Goal: Task Accomplishment & Management: Use online tool/utility

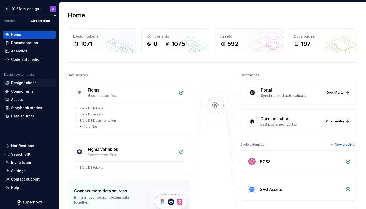
click at [25, 81] on div "Design tokens" at bounding box center [24, 83] width 26 height 5
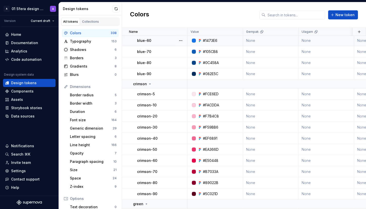
scroll to position [86, 0]
click at [97, 118] on div "Font size" at bounding box center [90, 120] width 41 height 5
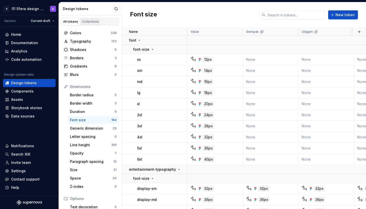
click at [94, 23] on div "Collections" at bounding box center [90, 22] width 17 height 4
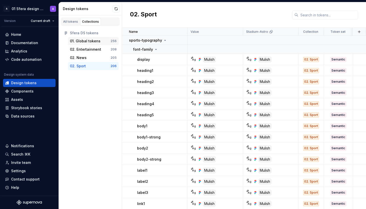
click at [95, 41] on div "01. Global tokens" at bounding box center [85, 41] width 31 height 5
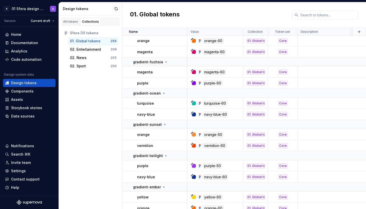
scroll to position [2999, 0]
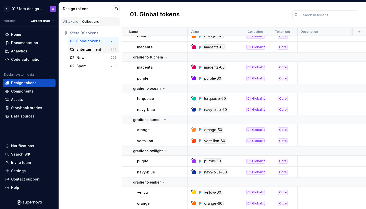
click at [88, 48] on div "02. Entertainment" at bounding box center [85, 49] width 31 height 5
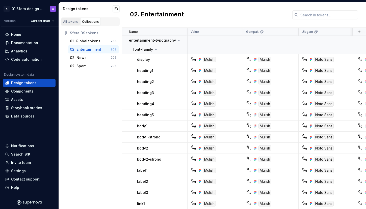
click at [72, 23] on div "All tokens" at bounding box center [70, 22] width 15 height 4
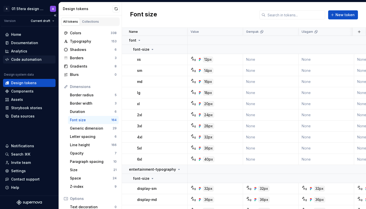
click at [29, 61] on div "Code automation" at bounding box center [26, 59] width 31 height 5
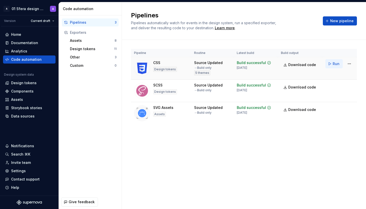
click at [336, 64] on span "Run" at bounding box center [336, 63] width 7 height 5
click at [338, 64] on span "Run" at bounding box center [336, 63] width 7 height 5
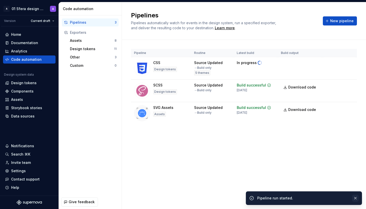
click at [352, 199] on div at bounding box center [355, 198] width 7 height 7
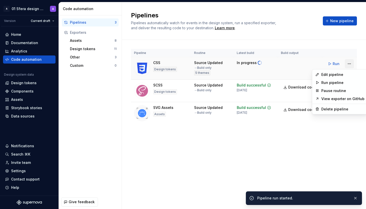
click at [346, 64] on html "A 01 Sfera design system A Version Current draft Home Documentation Analytics C…" at bounding box center [183, 104] width 366 height 209
click at [341, 91] on div "Pause routine" at bounding box center [343, 90] width 43 height 5
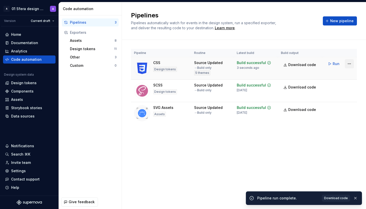
click at [347, 65] on html "A 01 Sfera design system A Version Current draft Home Documentation Analytics C…" at bounding box center [183, 104] width 366 height 209
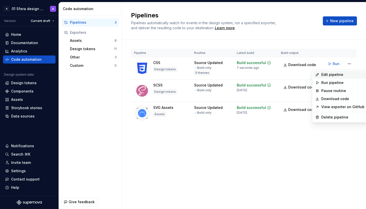
click at [335, 74] on div "Edit pipeline" at bounding box center [343, 74] width 43 height 5
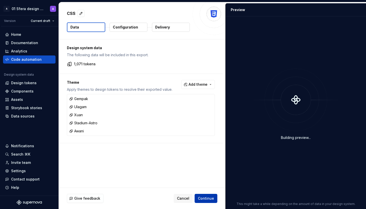
click at [208, 196] on span "Continue" at bounding box center [206, 198] width 16 height 5
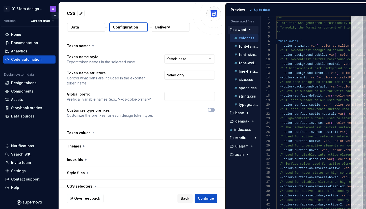
click at [56, 15] on button "Collapse sidebar" at bounding box center [55, 15] width 7 height 7
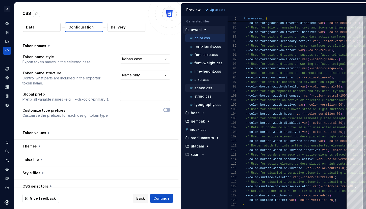
click at [208, 89] on p "space.css" at bounding box center [203, 88] width 18 height 4
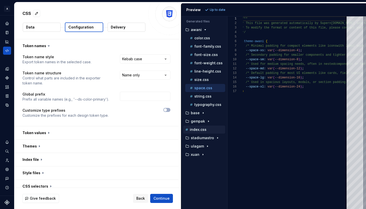
click at [206, 129] on div "index.css" at bounding box center [204, 129] width 41 height 5
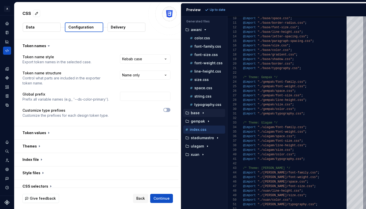
click at [211, 110] on div "base" at bounding box center [204, 113] width 42 height 8
click at [198, 112] on p "base" at bounding box center [195, 113] width 9 height 4
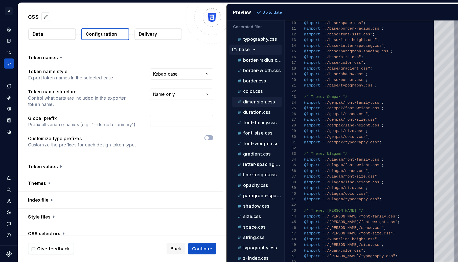
scroll to position [95, 0]
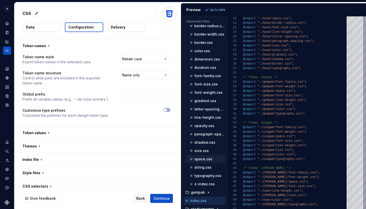
click at [210, 160] on p "space.css" at bounding box center [203, 159] width 18 height 4
type textarea "**********"
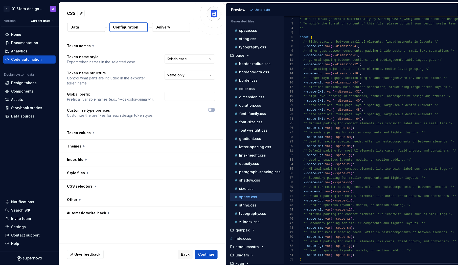
scroll to position [54, 0]
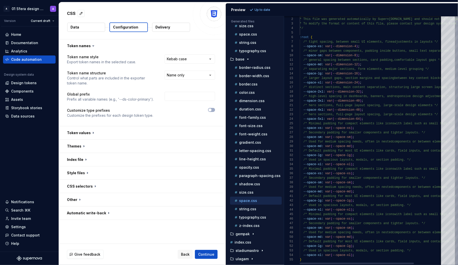
type textarea "**********"
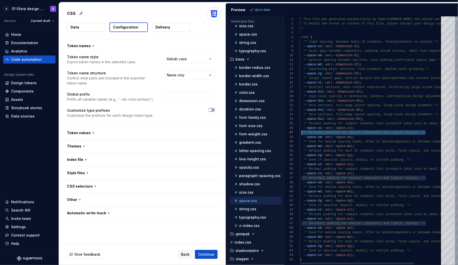
scroll to position [27, 2]
drag, startPoint x: 426, startPoint y: 134, endPoint x: 301, endPoint y: 133, distance: 125.3
click at [300, 133] on div "/* Secondary padding for smaller components and ti ghter layouts. */" at bounding box center [389, 133] width 178 height 5
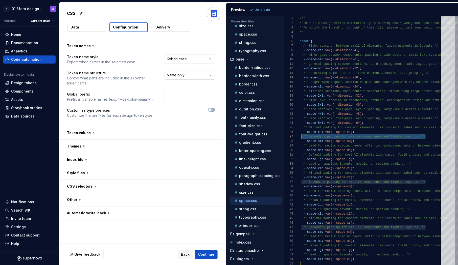
click at [202, 74] on html "**********" at bounding box center [229, 132] width 458 height 265
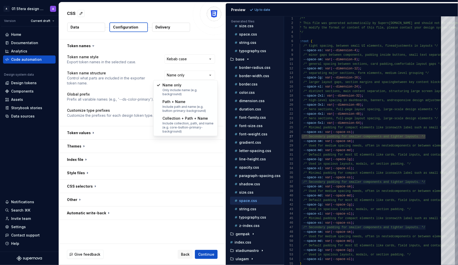
select select "**********"
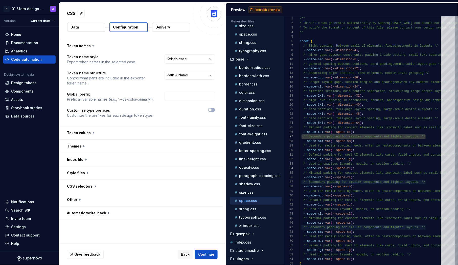
click at [270, 7] on button "Refresh preview" at bounding box center [265, 9] width 34 height 7
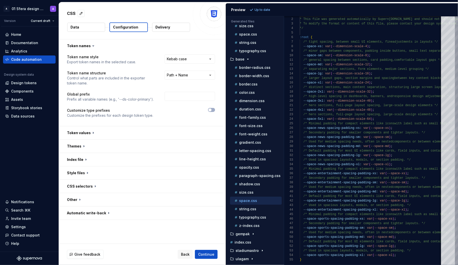
click at [190, 80] on div "**********" at bounding box center [189, 78] width 51 height 15
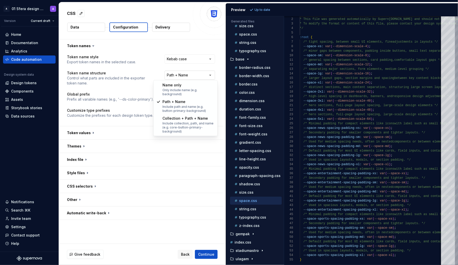
click at [199, 77] on html "**********" at bounding box center [229, 132] width 458 height 265
click at [221, 78] on html "**********" at bounding box center [229, 132] width 458 height 265
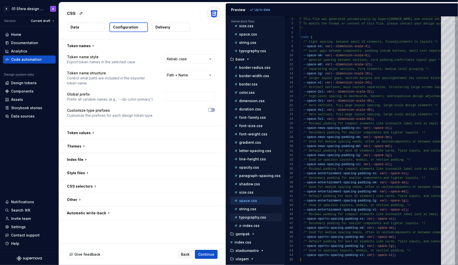
click at [254, 209] on p "typography.css" at bounding box center [252, 218] width 27 height 4
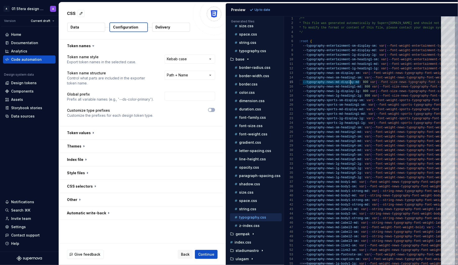
type textarea "**********"
drag, startPoint x: 341, startPoint y: 82, endPoint x: 359, endPoint y: 82, distance: 18.4
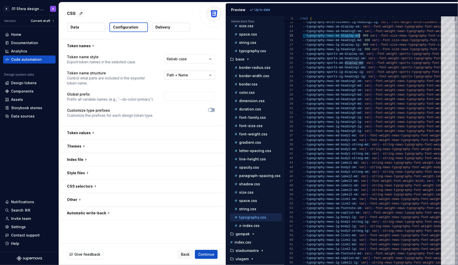
click at [204, 71] on html "**********" at bounding box center [229, 132] width 458 height 265
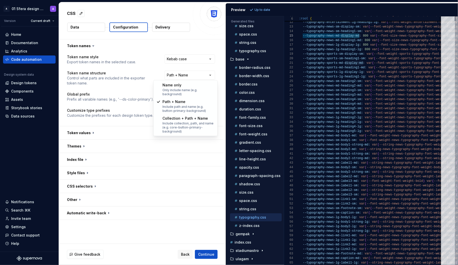
select select "********"
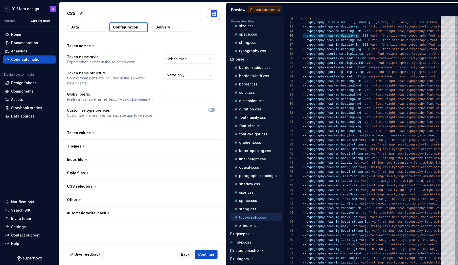
click at [261, 11] on span "Refresh preview" at bounding box center [267, 10] width 25 height 4
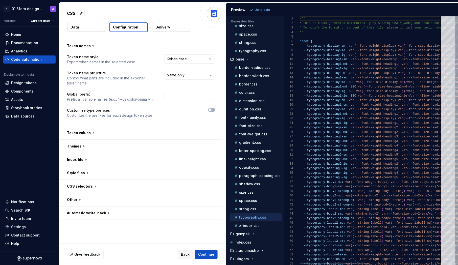
scroll to position [36, 0]
click at [245, 207] on p "string.css" at bounding box center [247, 209] width 17 height 4
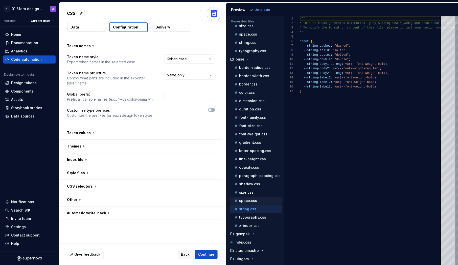
click at [251, 199] on p "space.css" at bounding box center [248, 201] width 18 height 4
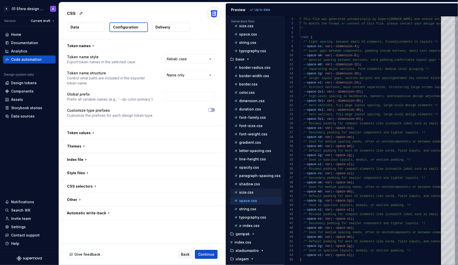
click at [257, 190] on div "size.css" at bounding box center [257, 192] width 48 height 5
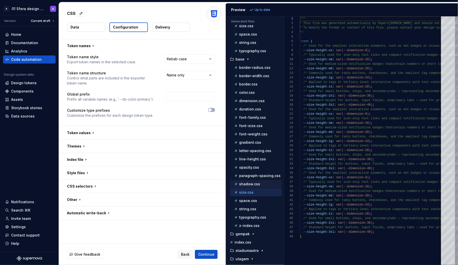
click at [239, 182] on p "shadow.css" at bounding box center [249, 184] width 21 height 4
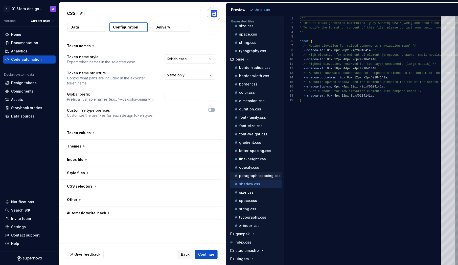
click at [242, 174] on p "paragraph-spacing.css" at bounding box center [259, 176] width 41 height 4
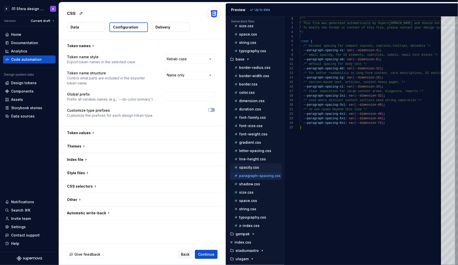
click at [242, 166] on p "opacity.css" at bounding box center [249, 168] width 20 height 4
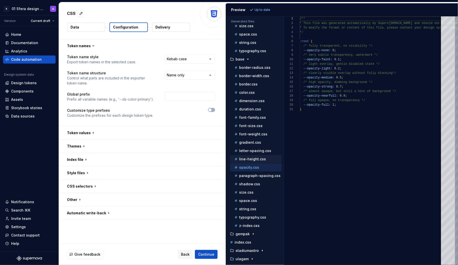
click at [247, 157] on p "line-height.css" at bounding box center [252, 159] width 27 height 4
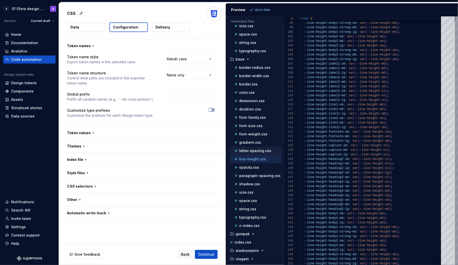
click at [250, 149] on div "letter-spacing.css" at bounding box center [257, 151] width 48 height 5
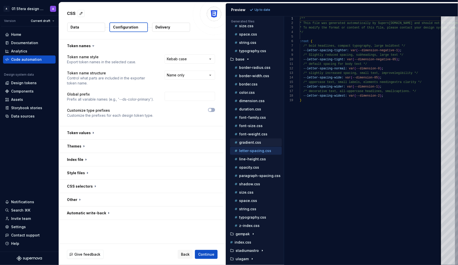
click at [246, 140] on div "gradient.css" at bounding box center [257, 142] width 48 height 5
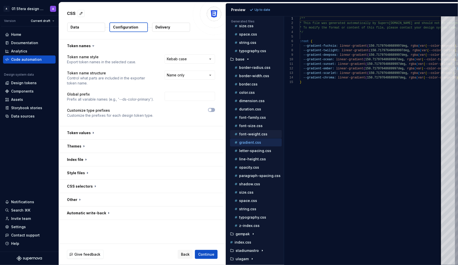
click at [245, 132] on p "font-weight.css" at bounding box center [253, 134] width 28 height 4
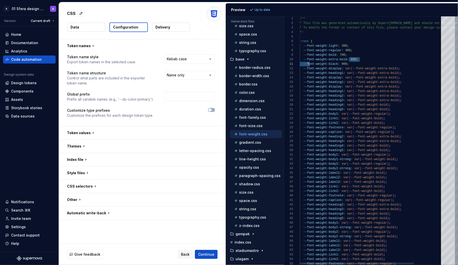
scroll to position [41, 7]
type textarea "**********"
drag, startPoint x: 348, startPoint y: 60, endPoint x: 306, endPoint y: 62, distance: 41.7
click at [306, 62] on div "/** * This file was generated automatically by Supern ova.io and should not be …" at bounding box center [389, 147] width 178 height 262
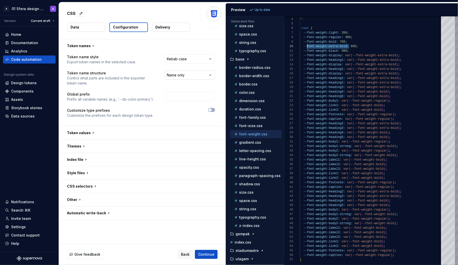
click at [183, 76] on html "**********" at bounding box center [229, 132] width 458 height 265
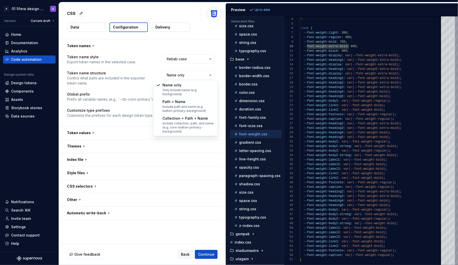
select select "**********"
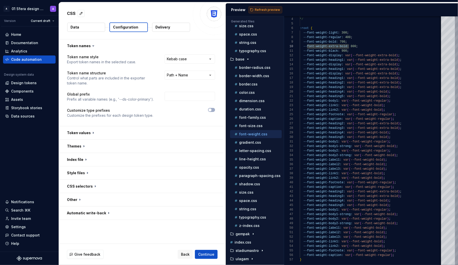
click at [266, 10] on span "Refresh preview" at bounding box center [267, 10] width 25 height 4
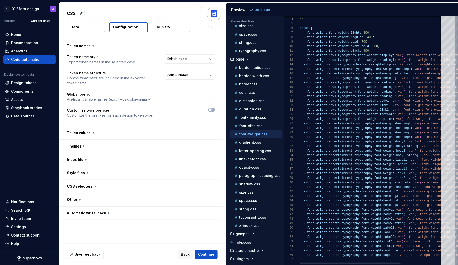
scroll to position [45, 0]
click at [251, 209] on div "typography.css" at bounding box center [256, 218] width 52 height 8
click at [249, 209] on p "typography.css" at bounding box center [252, 218] width 27 height 4
type textarea "**********"
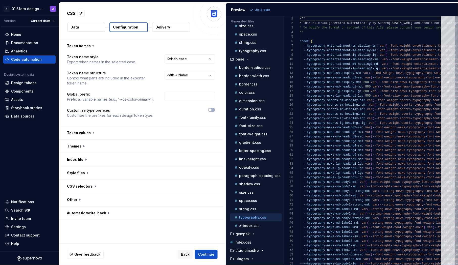
scroll to position [27, 0]
drag, startPoint x: 67, startPoint y: 72, endPoint x: 105, endPoint y: 74, distance: 37.9
click at [105, 74] on p "Token name structure" at bounding box center [111, 73] width 88 height 5
copy p "Token name structure"
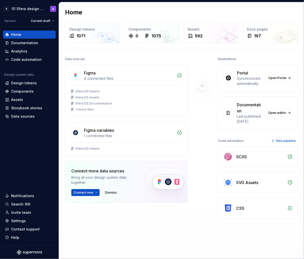
click at [38, 0] on div "A 01 Sfera design system A Version Current draft Home Documentation Analytics C…" at bounding box center [152, 129] width 304 height 259
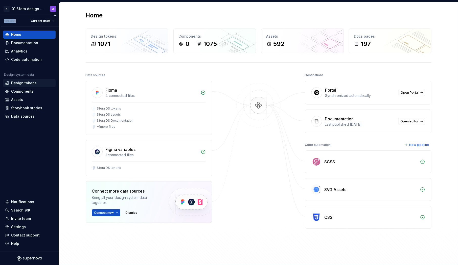
click at [41, 81] on div "Design tokens" at bounding box center [29, 83] width 48 height 5
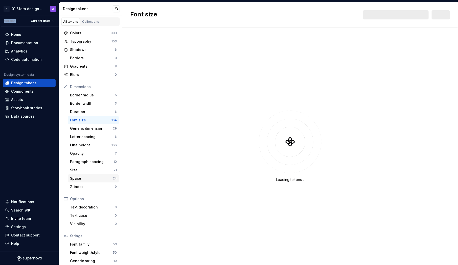
click at [85, 179] on div "Space" at bounding box center [91, 178] width 43 height 5
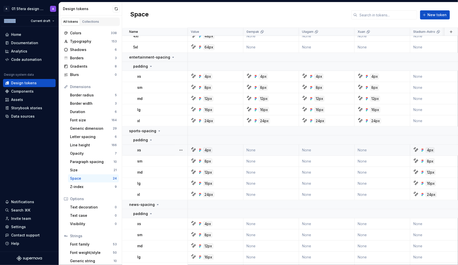
scroll to position [91, 0]
click at [180, 133] on button "button" at bounding box center [180, 131] width 7 height 7
click at [261, 127] on html "A 01 Sfera design system A Version Current draft Home Documentation Analytics C…" at bounding box center [229, 132] width 458 height 265
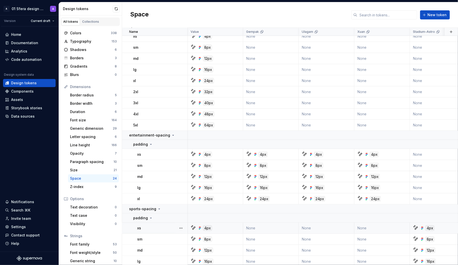
scroll to position [14, 0]
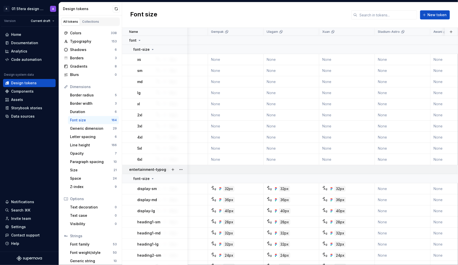
scroll to position [0, 13]
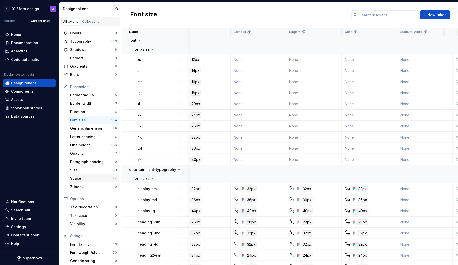
click at [83, 176] on div "Space" at bounding box center [91, 178] width 43 height 5
click at [92, 177] on div "Space" at bounding box center [91, 178] width 43 height 5
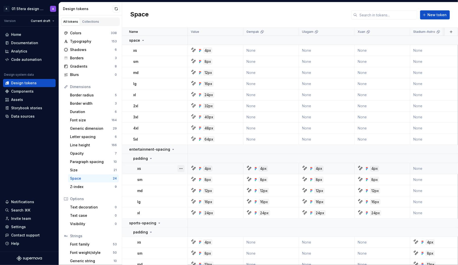
click at [177, 167] on button "button" at bounding box center [180, 168] width 7 height 7
click at [190, 179] on div "Open detail" at bounding box center [203, 178] width 33 height 5
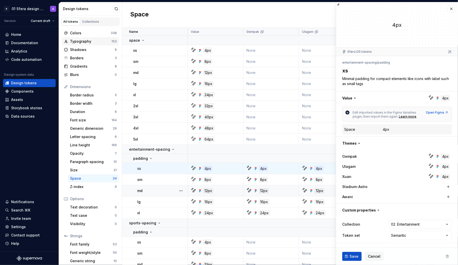
click at [94, 39] on div "Typography" at bounding box center [90, 41] width 41 height 5
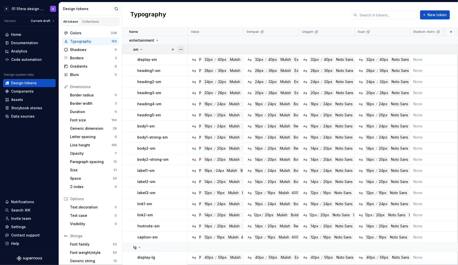
click at [184, 48] on button "button" at bounding box center [180, 49] width 7 height 7
click at [193, 40] on html "A 01 Sfera design system A Version Current draft Home Documentation Analytics C…" at bounding box center [229, 132] width 458 height 265
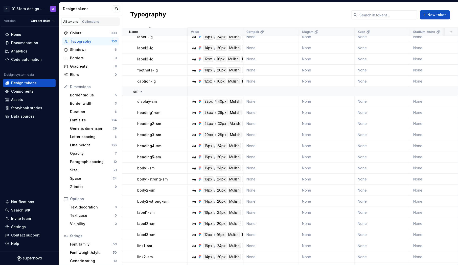
scroll to position [1580, 0]
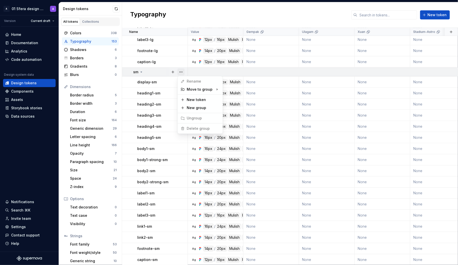
click at [182, 72] on button "button" at bounding box center [180, 71] width 7 height 7
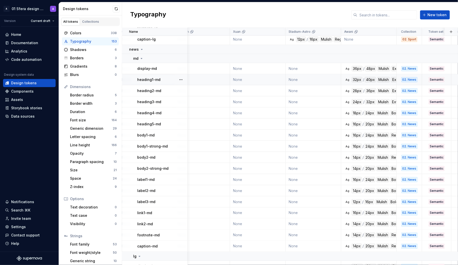
scroll to position [1200, 125]
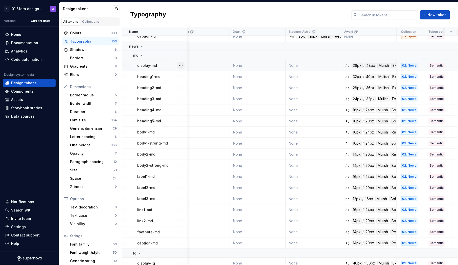
click at [179, 67] on button "button" at bounding box center [180, 65] width 7 height 7
click at [190, 75] on div "Open detail" at bounding box center [203, 74] width 33 height 5
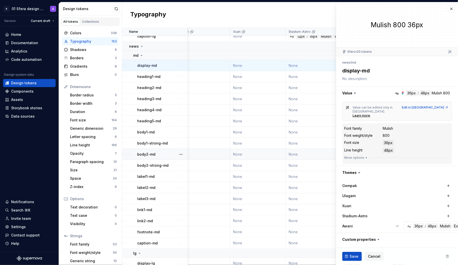
click at [387, 133] on div "800" at bounding box center [385, 135] width 7 height 5
click at [394, 133] on dd "800" at bounding box center [415, 135] width 67 height 5
click at [389, 133] on dd "800" at bounding box center [415, 135] width 67 height 5
click at [386, 133] on div "800" at bounding box center [385, 135] width 7 height 5
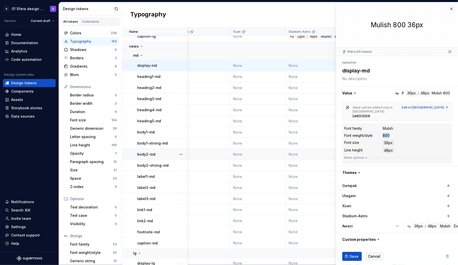
click at [386, 133] on div "800" at bounding box center [385, 135] width 7 height 5
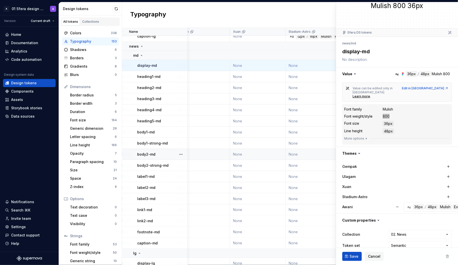
type textarea "*"
